Goal: Task Accomplishment & Management: Manage account settings

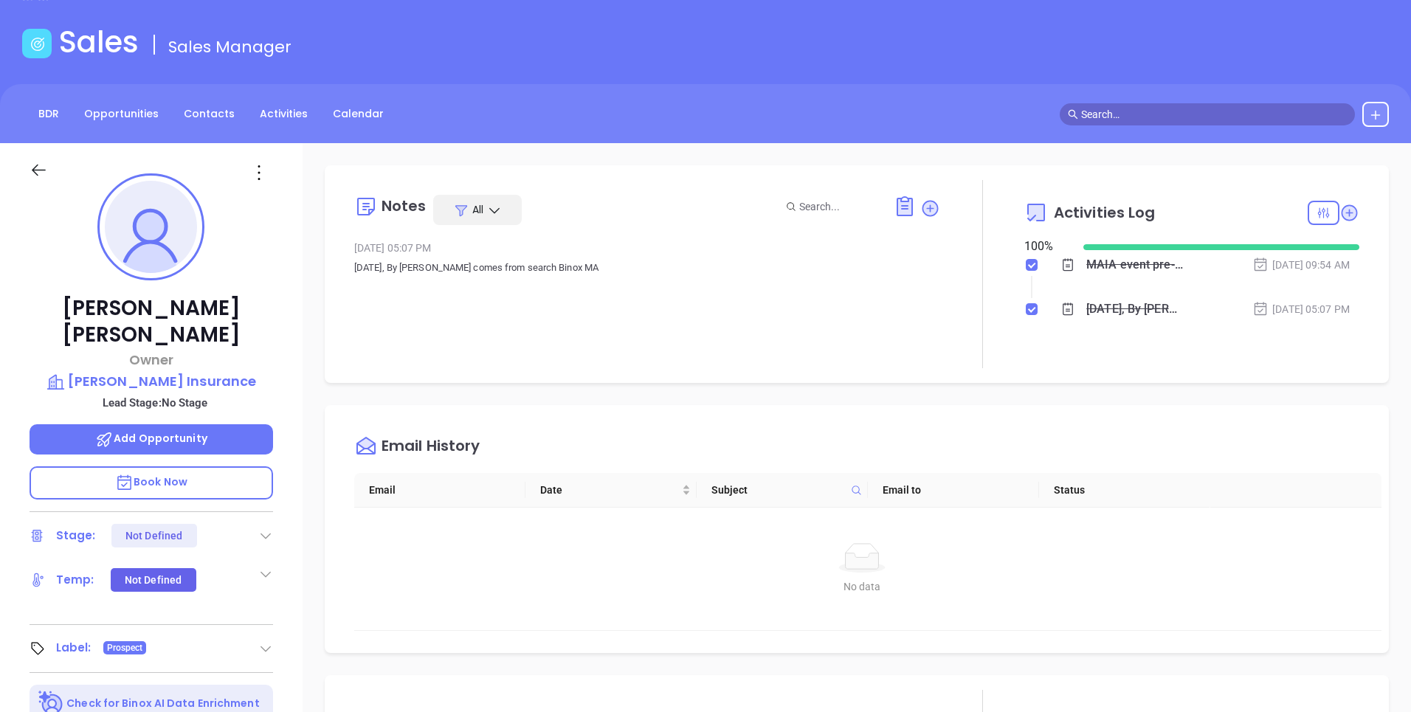
scroll to position [386, 0]
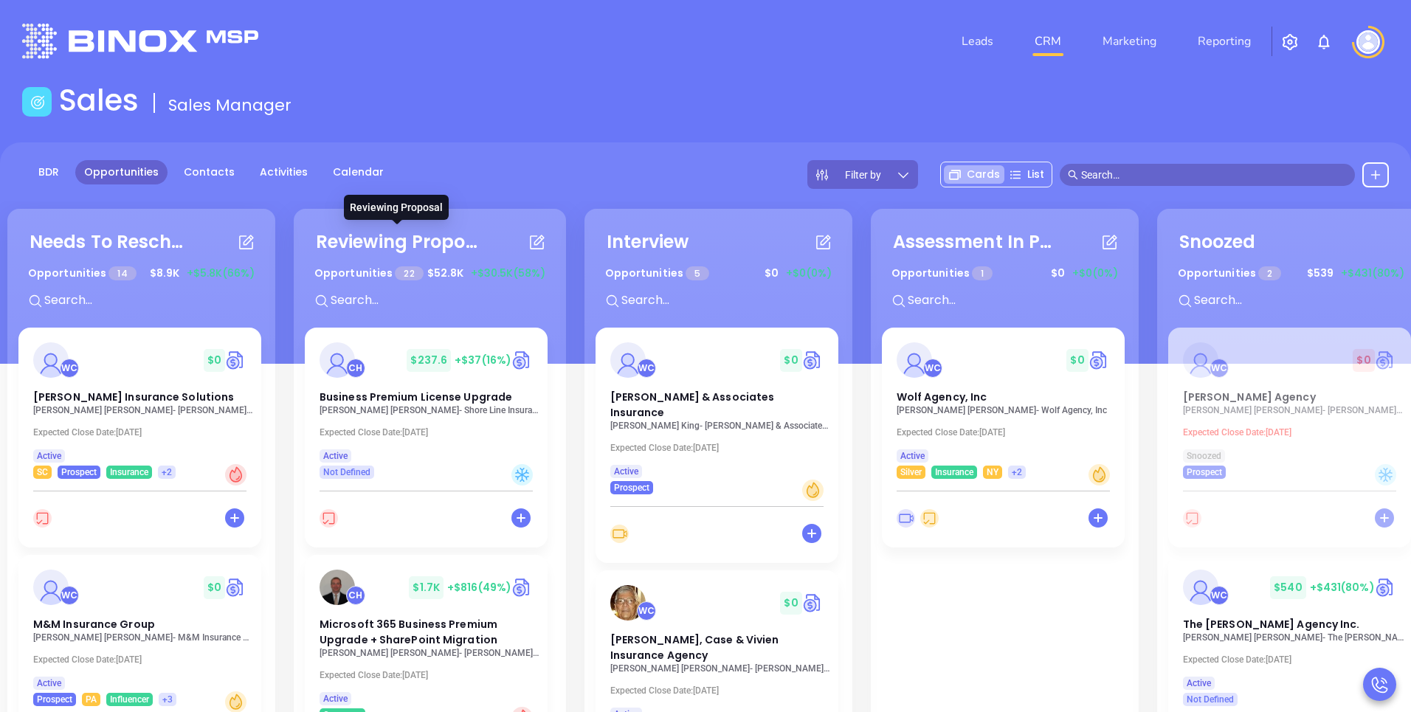
click at [560, 166] on div "BDR Opportunities Contacts Activities Calendar Filter by Cards List" at bounding box center [705, 174] width 1411 height 29
click at [660, 404] on span "Moore & Associates Insurance" at bounding box center [692, 405] width 165 height 30
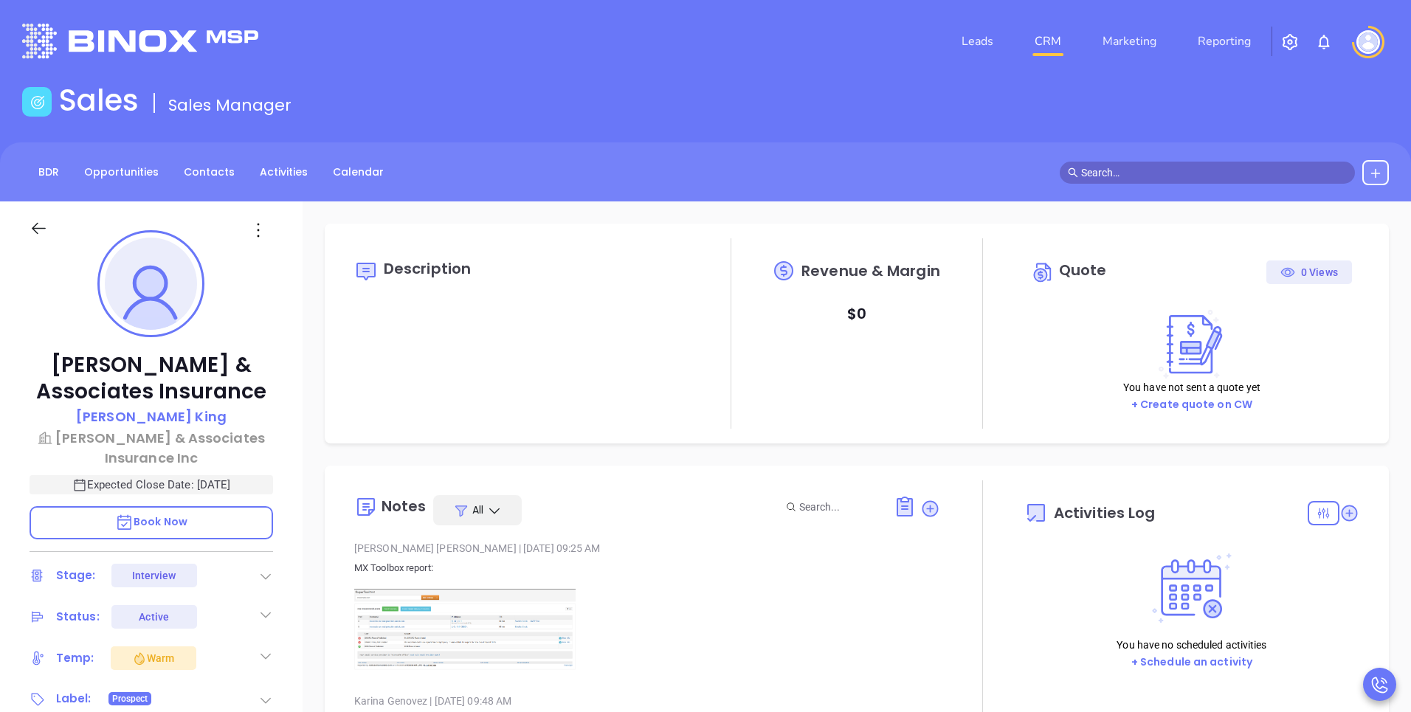
type input "09/24/2025"
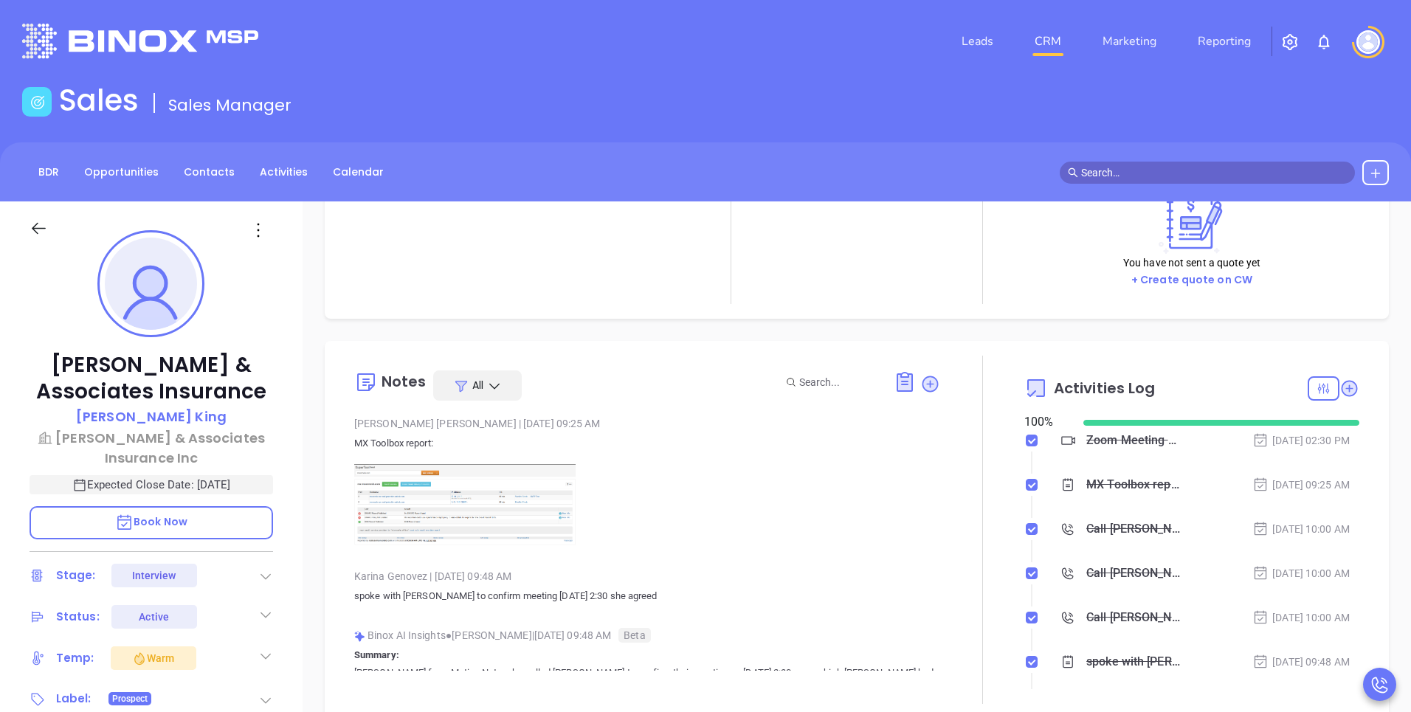
scroll to position [173, 0]
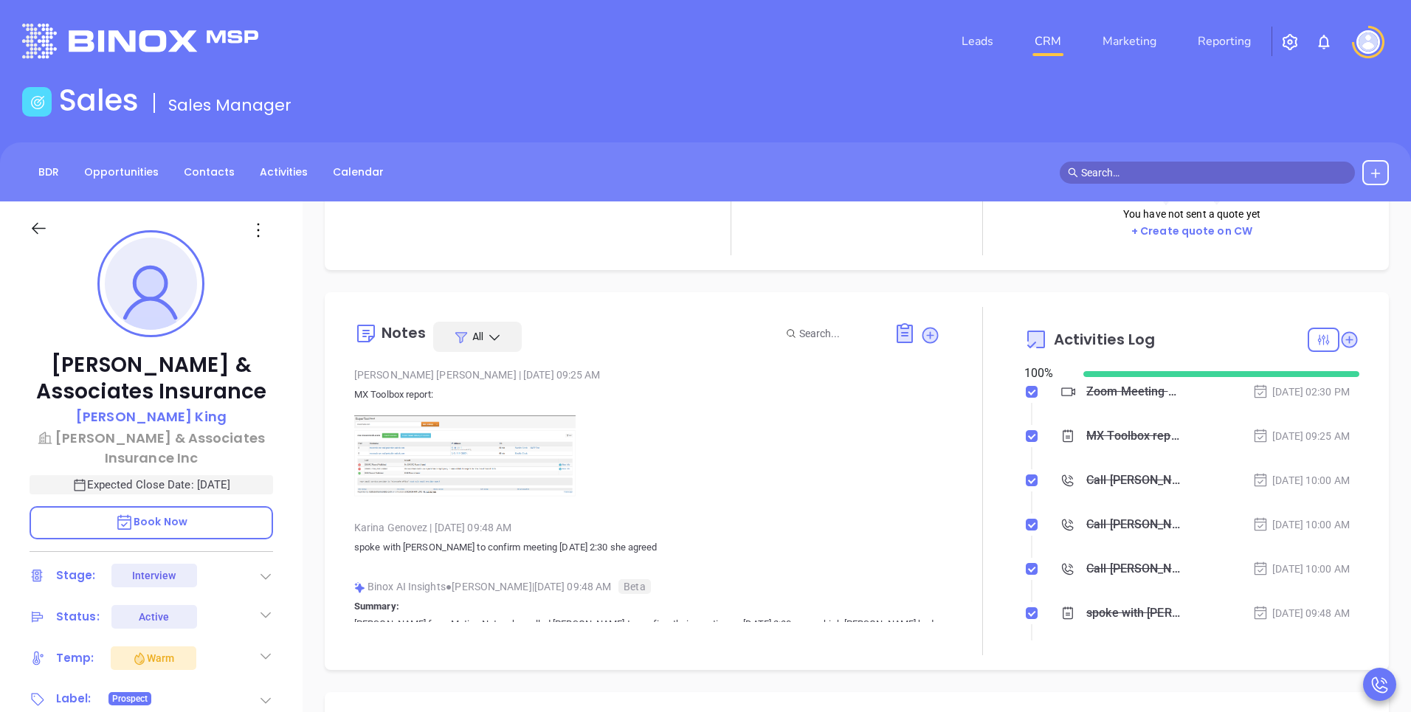
type input "[PERSON_NAME]"
click at [1114, 392] on div "Zoom Meeting with Walter" at bounding box center [1134, 392] width 97 height 22
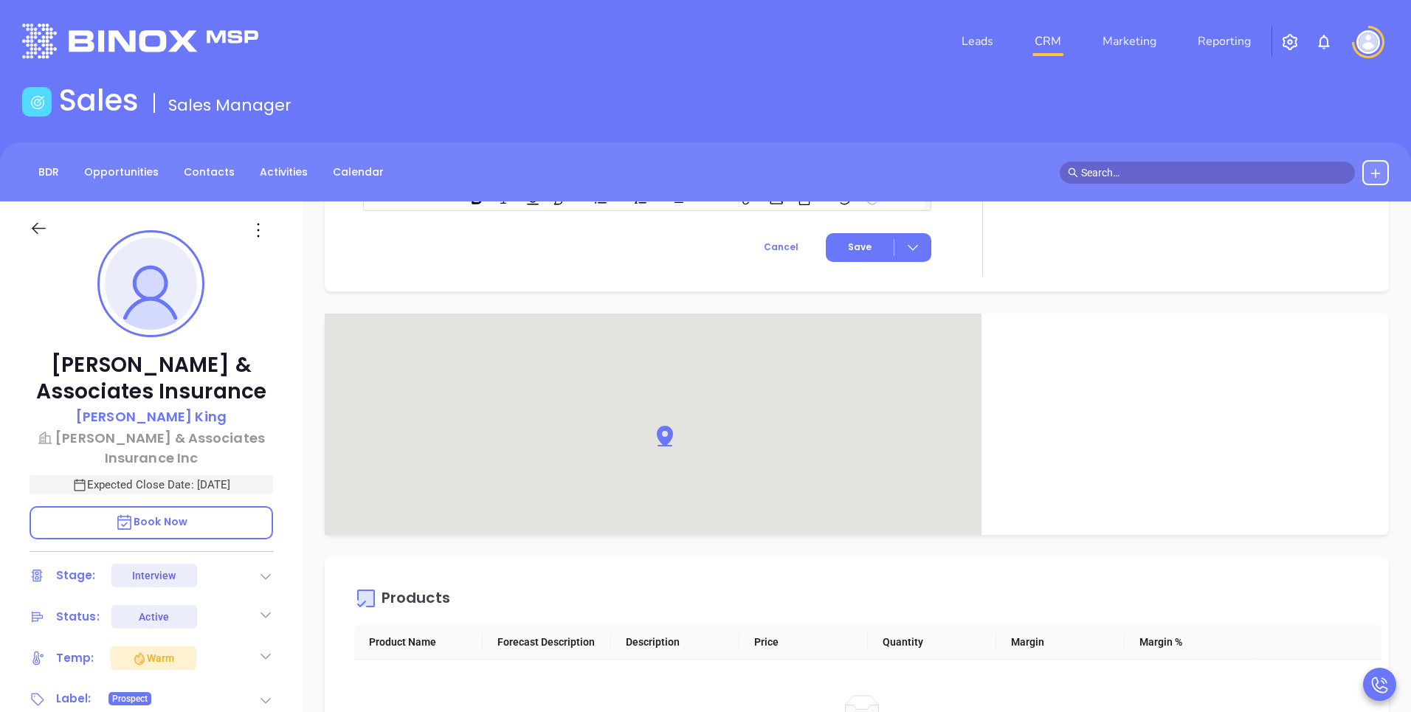
scroll to position [522, 0]
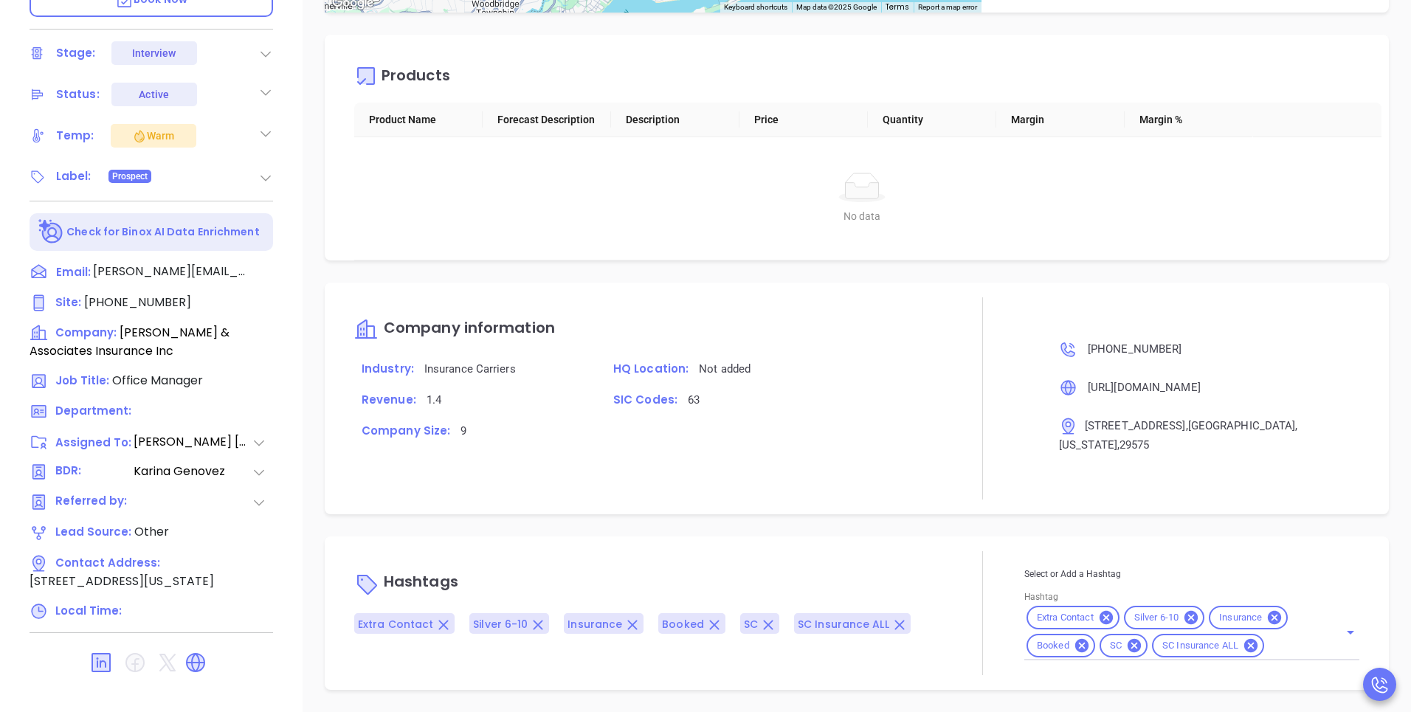
click at [960, 409] on div at bounding box center [982, 398] width 84 height 202
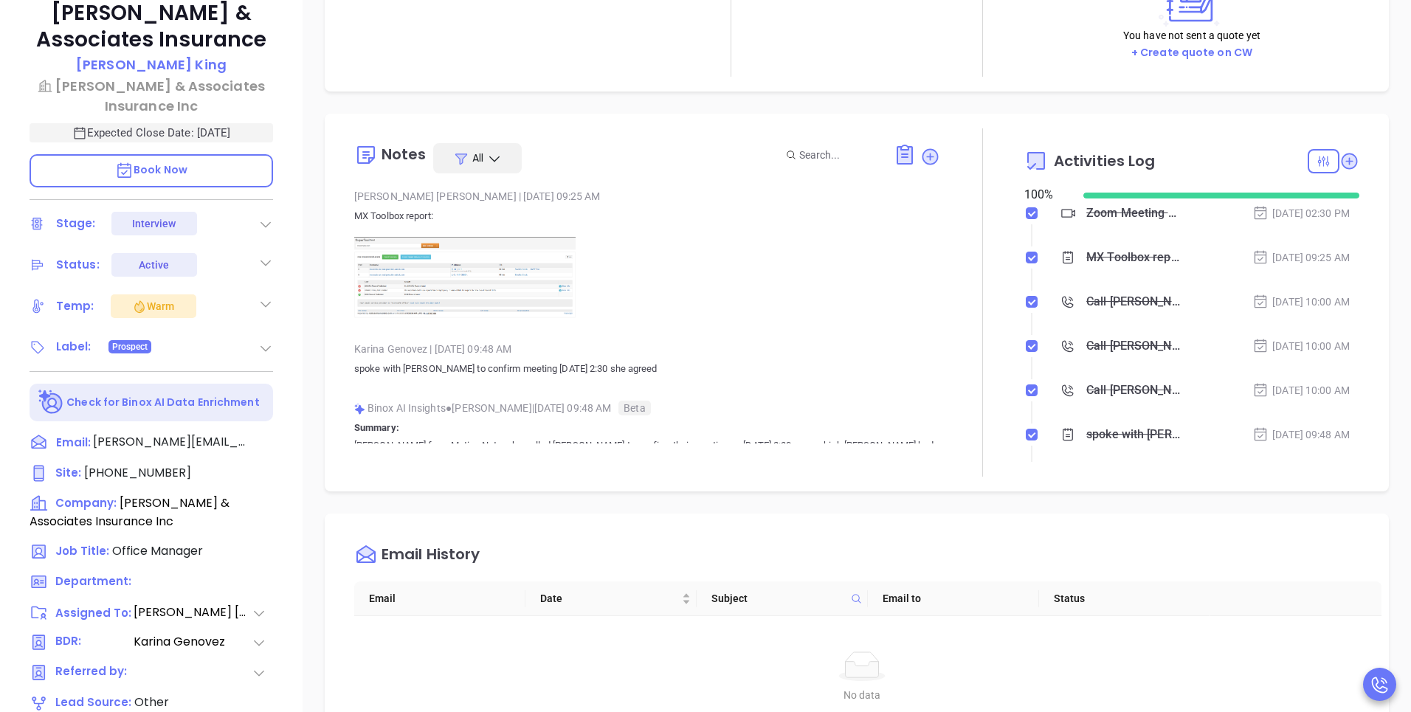
scroll to position [0, 0]
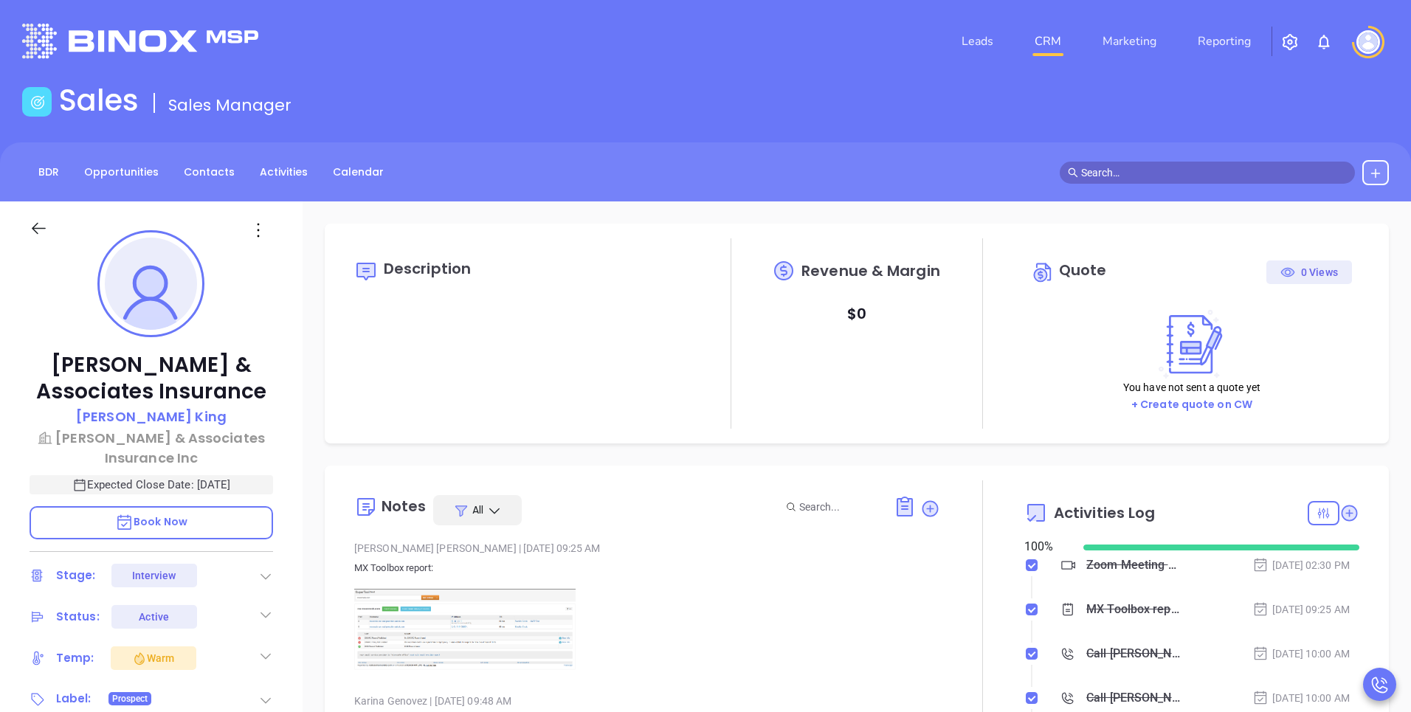
click at [40, 227] on icon at bounding box center [39, 228] width 18 height 18
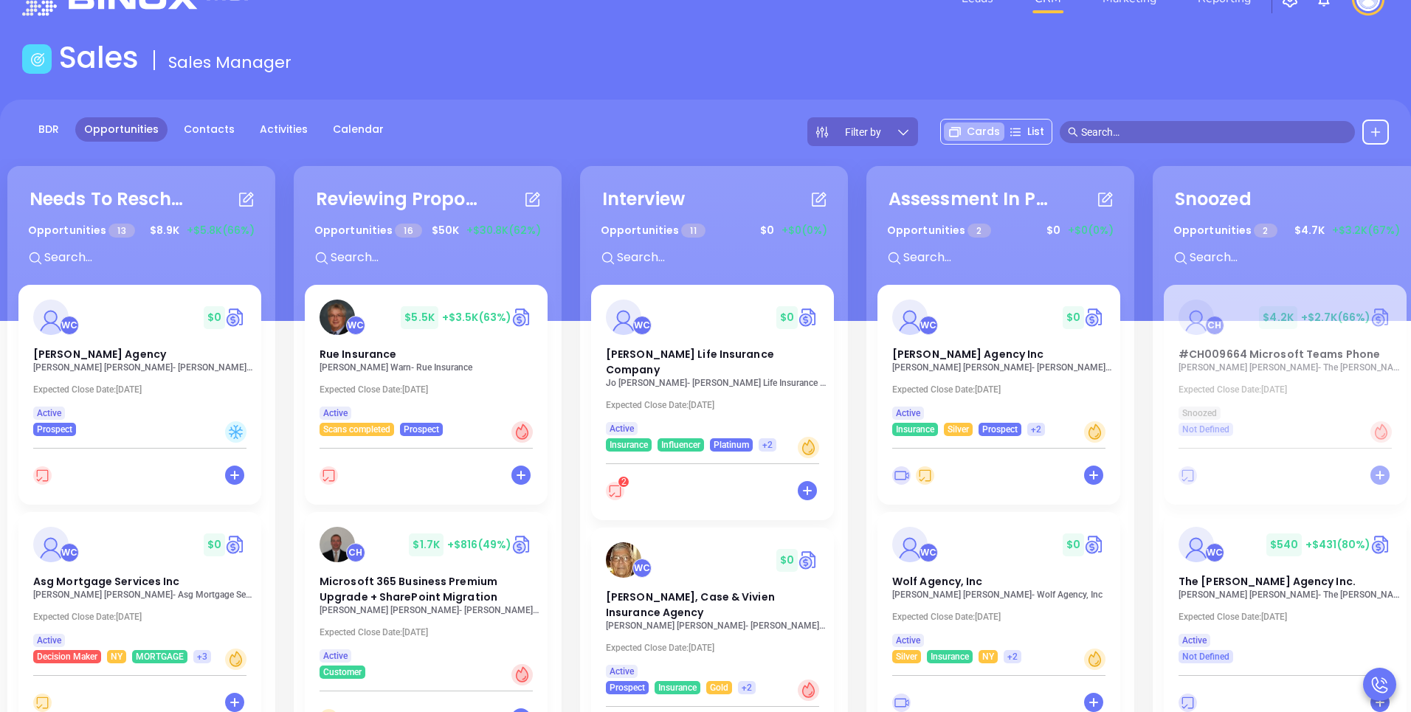
scroll to position [62, 0]
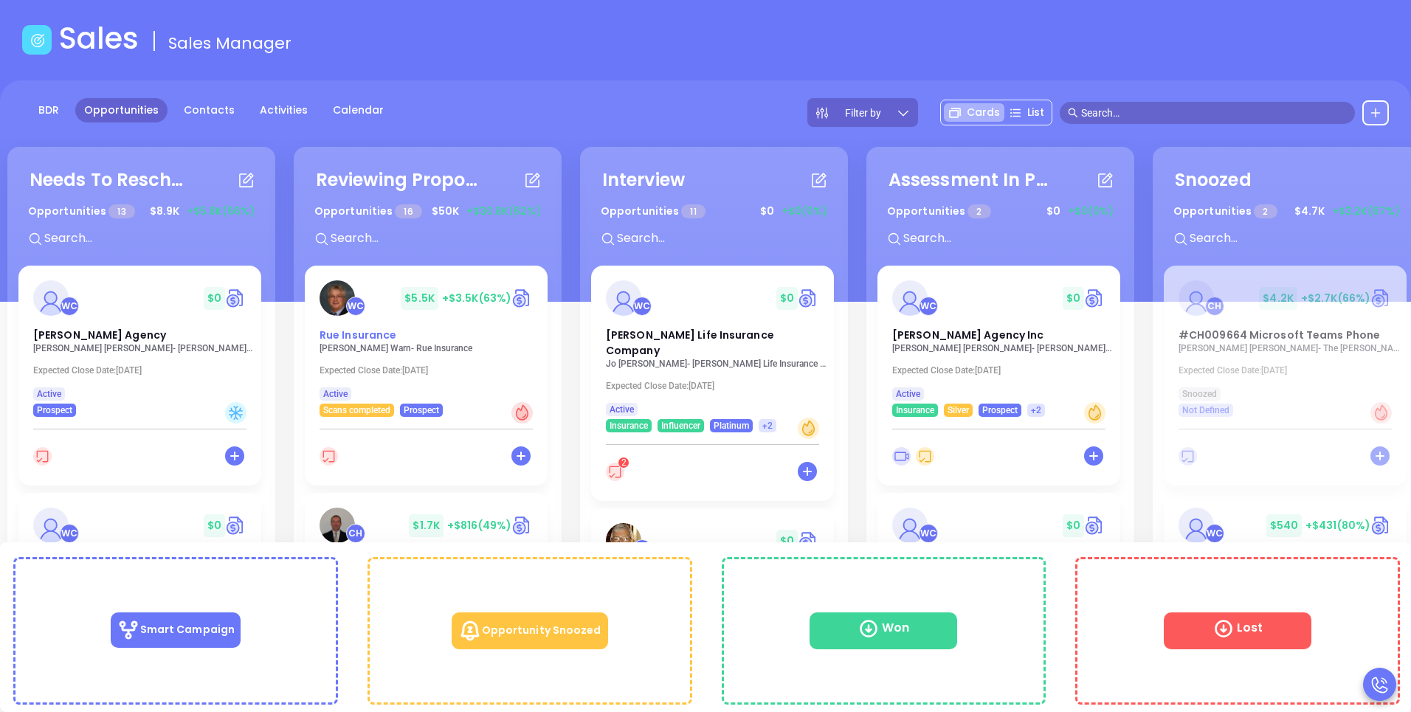
click at [357, 339] on span "Rue Insurance" at bounding box center [357, 335] width 77 height 15
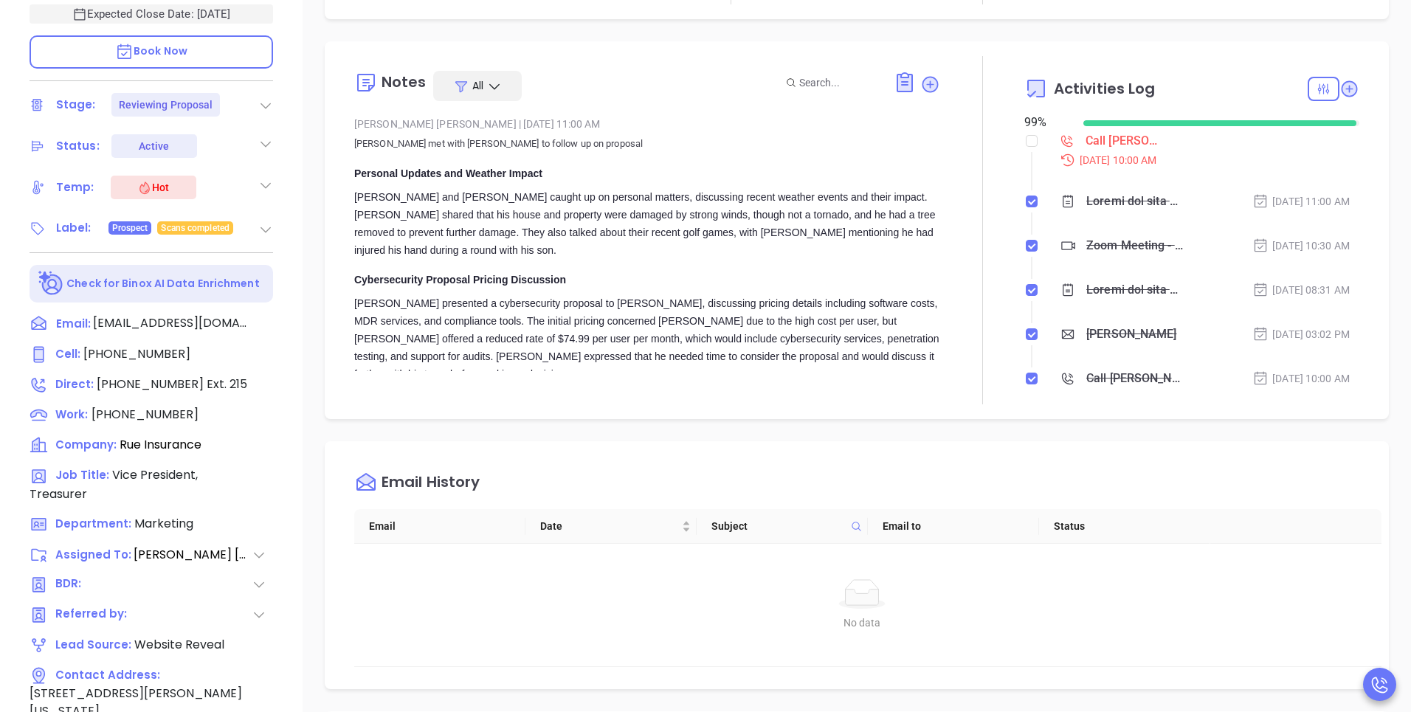
scroll to position [522, 0]
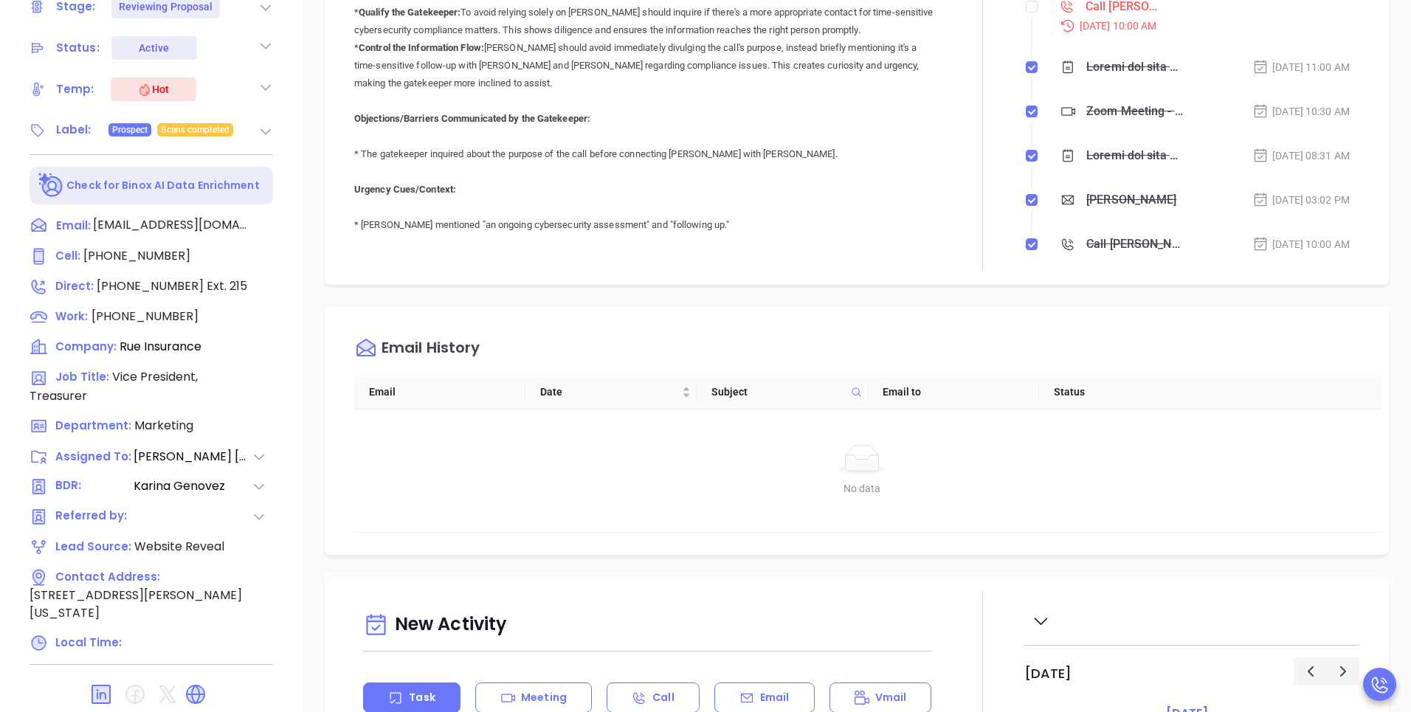
type input "[PERSON_NAME]"
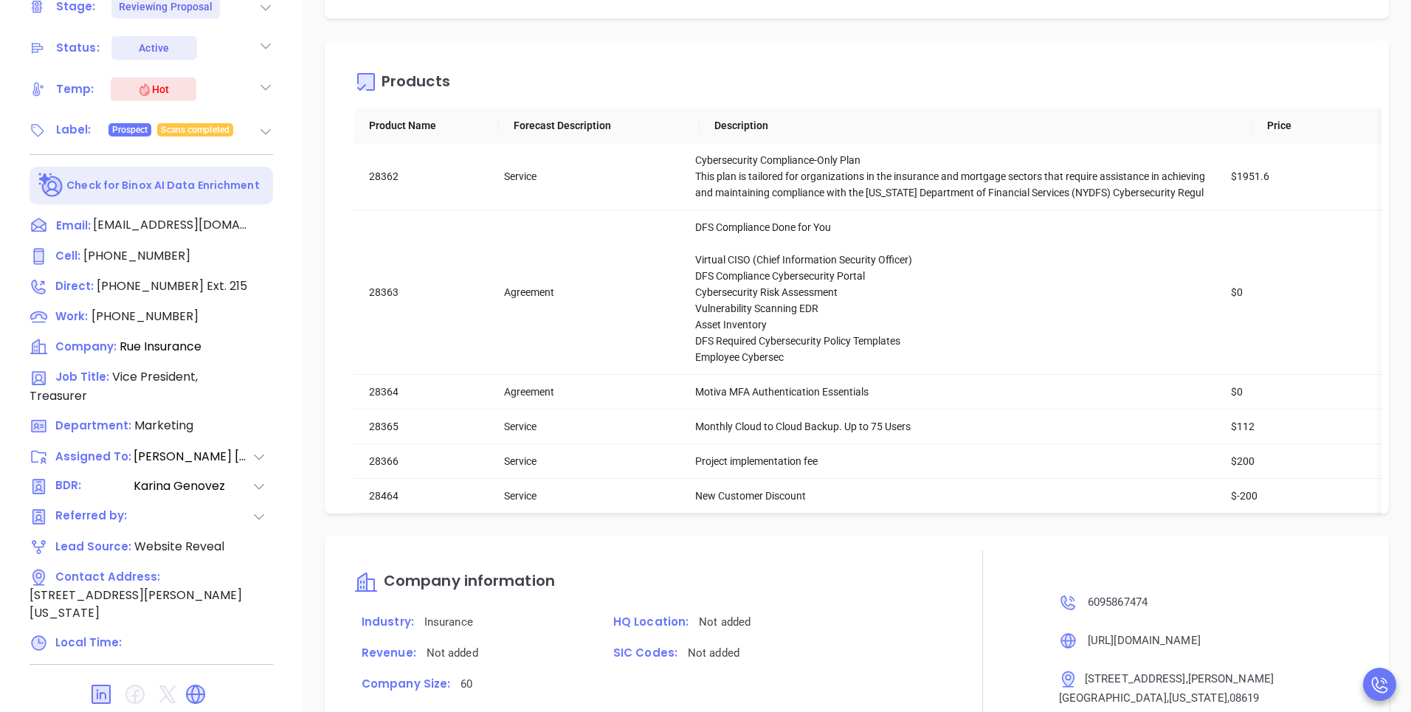
scroll to position [2023, 0]
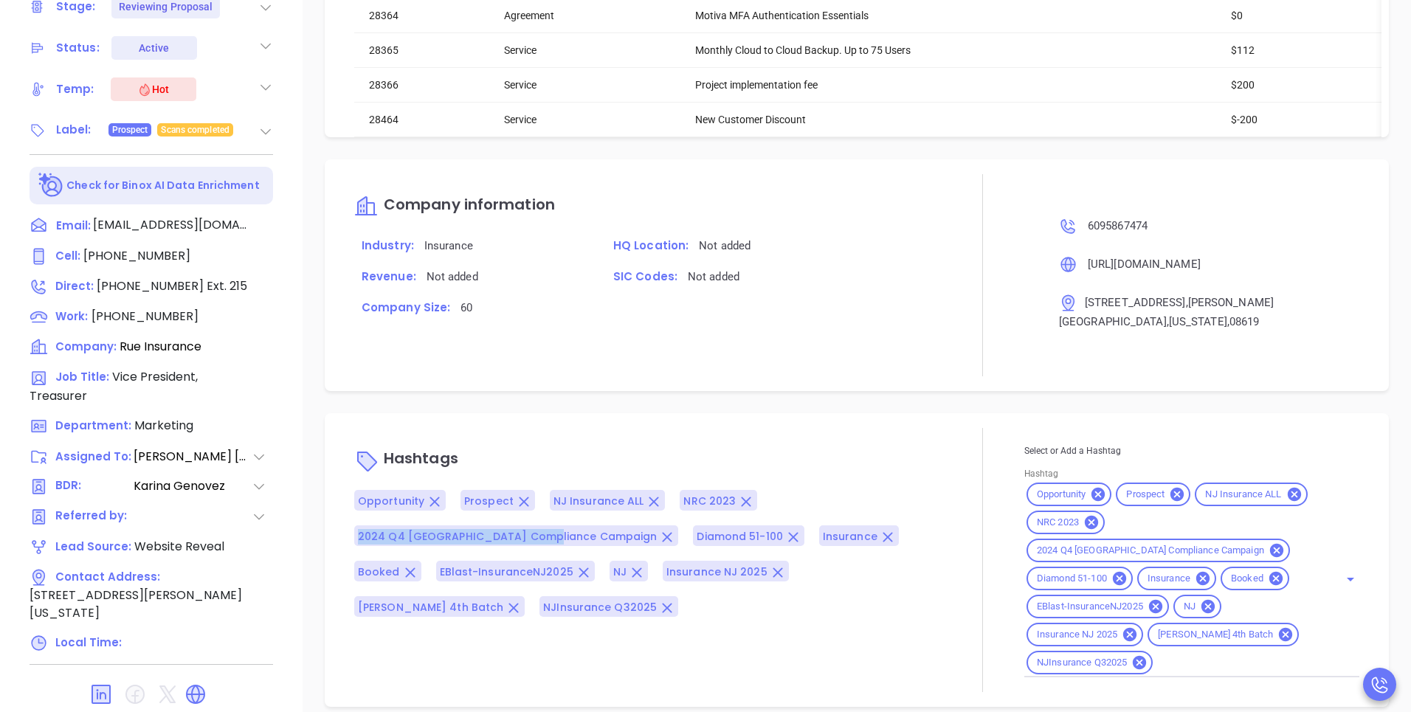
drag, startPoint x: 541, startPoint y: 545, endPoint x: 356, endPoint y: 549, distance: 185.9
click at [356, 546] on div "2024 Q4 NJ Compliance Campaign" at bounding box center [516, 535] width 325 height 21
click at [431, 544] on span "2024 Q4 NJ Compliance Campaign" at bounding box center [508, 536] width 300 height 15
click at [522, 416] on div "Description Rue InsuranceQuote: #009617 Revenue & Margin $ 5.5K $ 2.1K (63%) Qu…" at bounding box center [856, 195] width 1108 height 1033
click at [549, 391] on div "Company information Industry: Insurance HQ Location: Not added Revenue: Not add…" at bounding box center [857, 275] width 1064 height 232
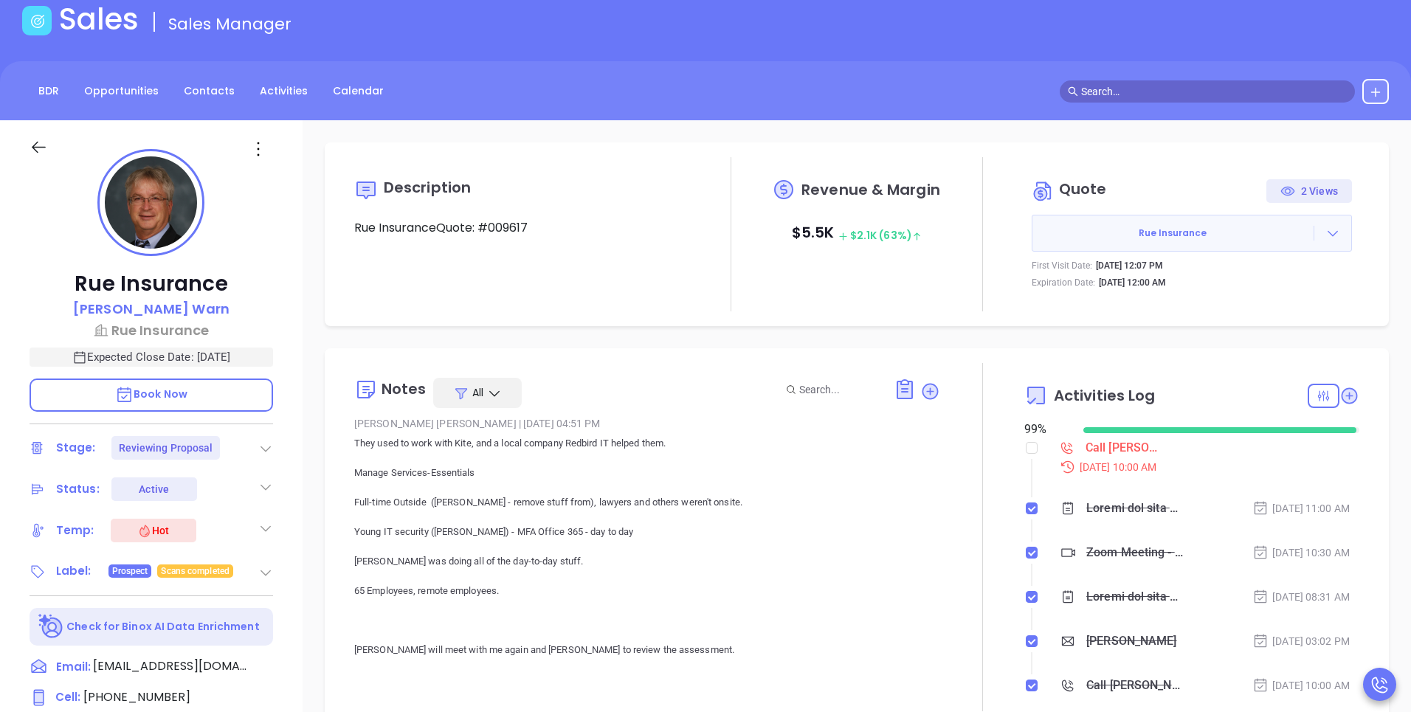
scroll to position [0, 0]
